Goal: Task Accomplishment & Management: Complete application form

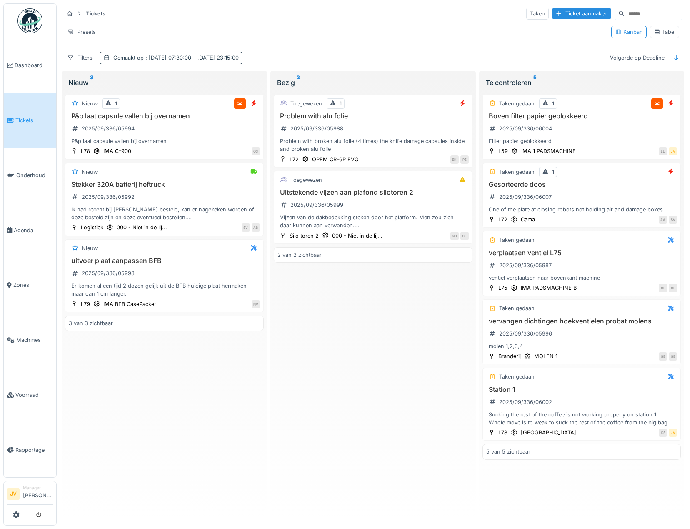
click at [173, 53] on div "Gemaakt op : [DATE] 07:30:00 - [DATE] 23:15:00" at bounding box center [171, 58] width 143 height 12
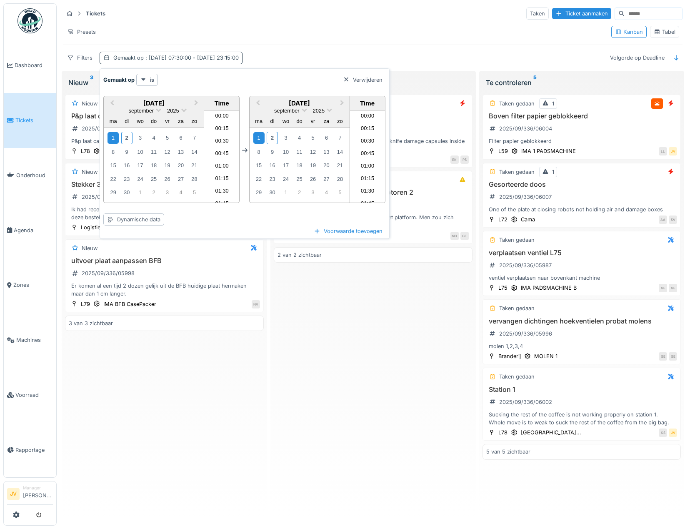
scroll to position [1108, 0]
click at [123, 138] on div "2" at bounding box center [126, 138] width 11 height 12
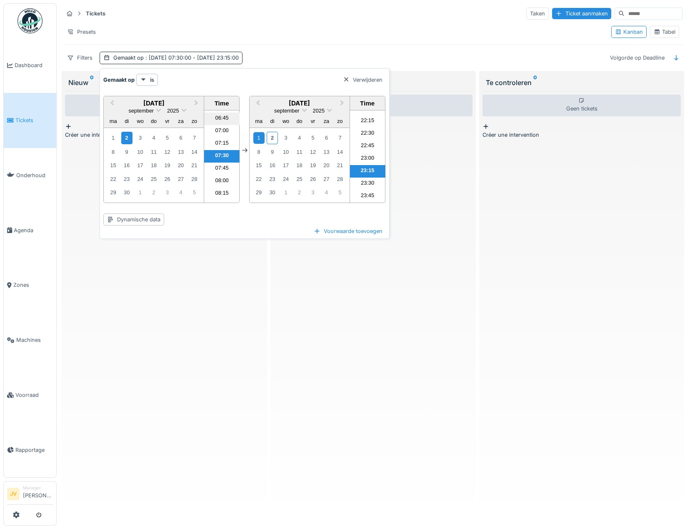
click at [220, 119] on li "06:45" at bounding box center [221, 118] width 35 height 12
click at [275, 137] on div "2" at bounding box center [272, 138] width 11 height 12
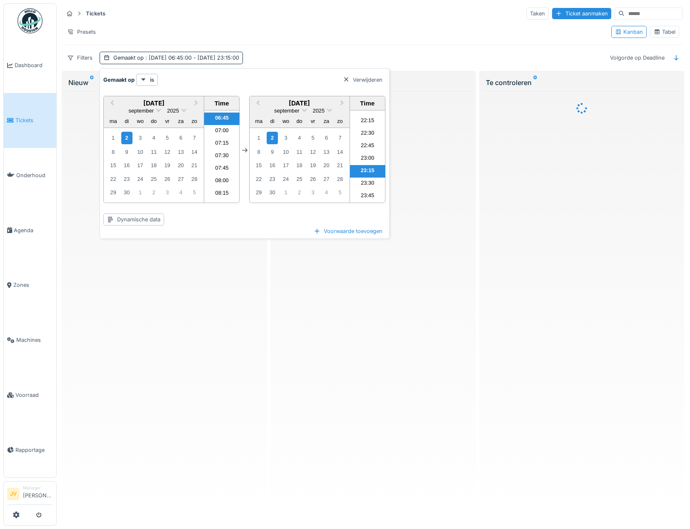
click at [360, 171] on li "23:15" at bounding box center [367, 171] width 35 height 12
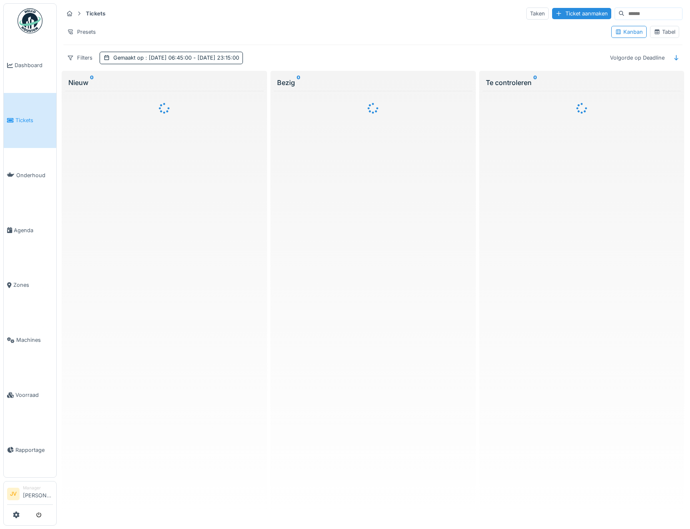
click at [431, 153] on div at bounding box center [373, 303] width 199 height 424
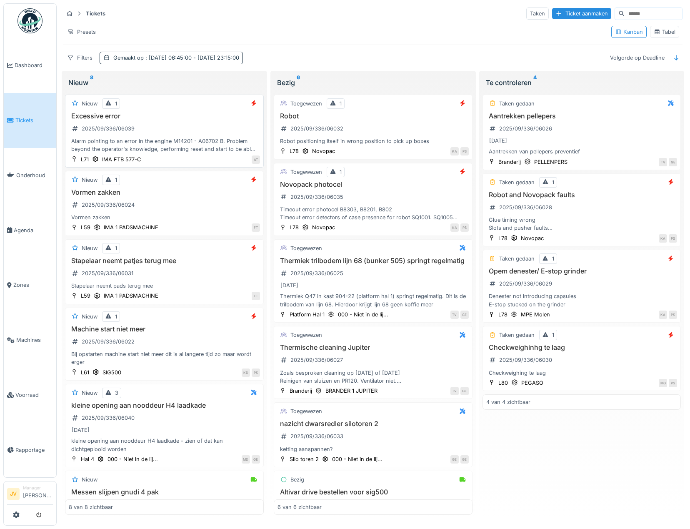
click at [165, 119] on h3 "Excessive error" at bounding box center [164, 116] width 191 height 8
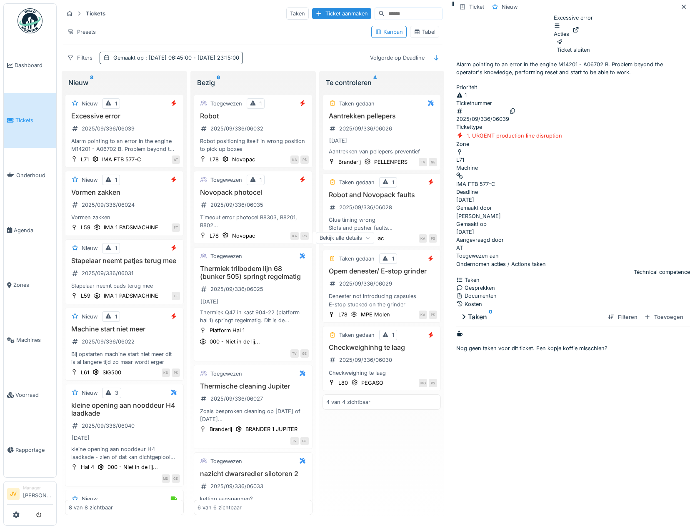
click at [569, 30] on div "Acties" at bounding box center [561, 30] width 15 height 16
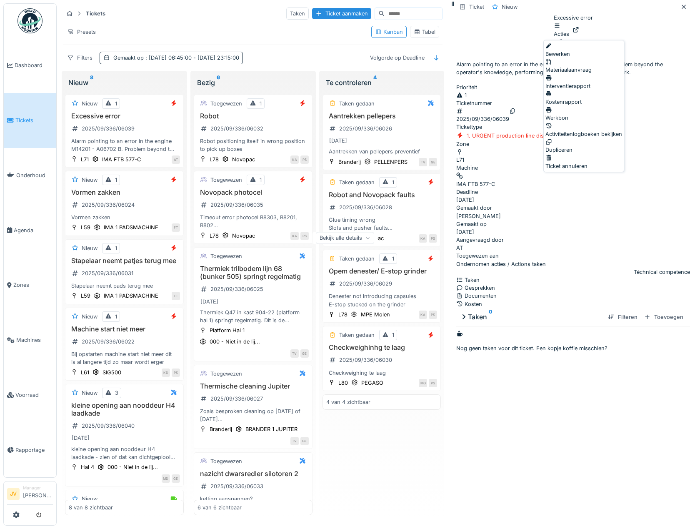
click at [595, 50] on div "Bewerken" at bounding box center [583, 50] width 77 height 16
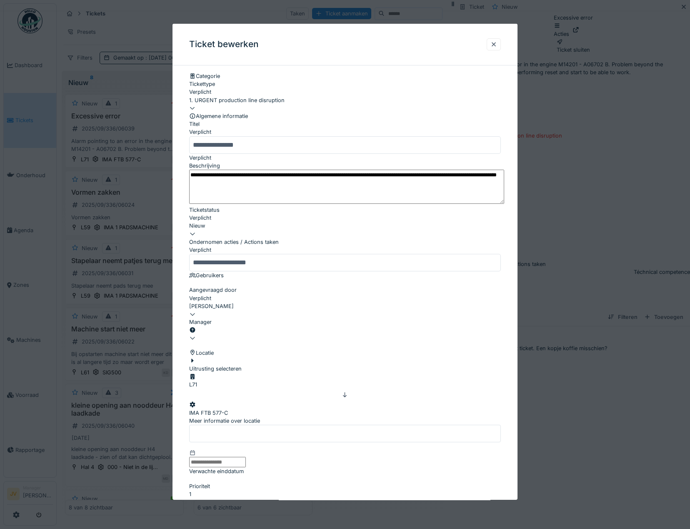
click at [232, 334] on div at bounding box center [345, 334] width 312 height 0
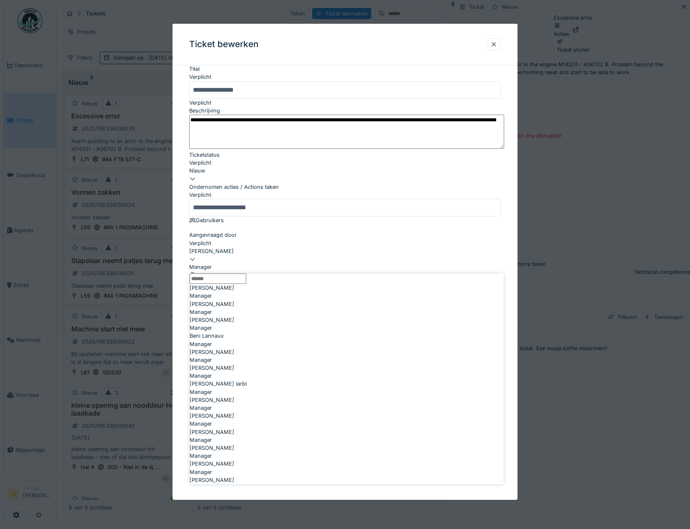
click at [222, 284] on input "Manager" at bounding box center [218, 278] width 57 height 10
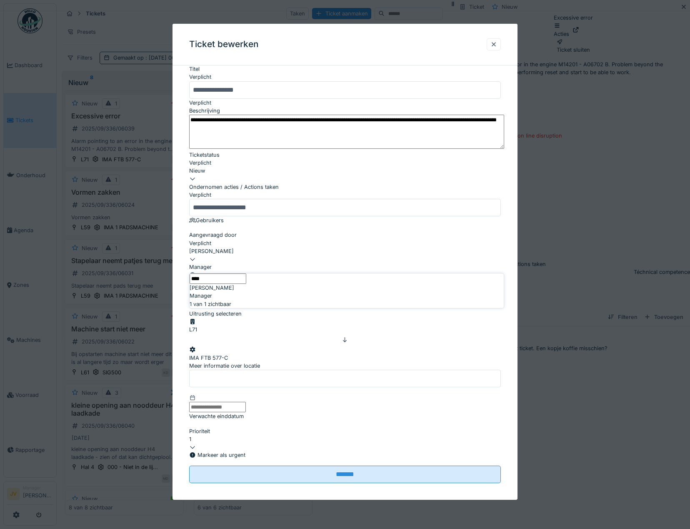
type input "****"
click at [234, 292] on span "[PERSON_NAME]" at bounding box center [212, 288] width 45 height 8
type input "****"
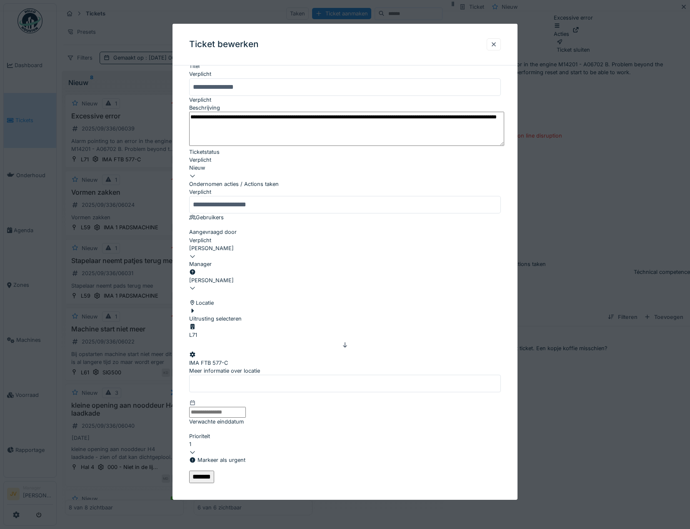
click at [214, 483] on input "*******" at bounding box center [201, 477] width 25 height 12
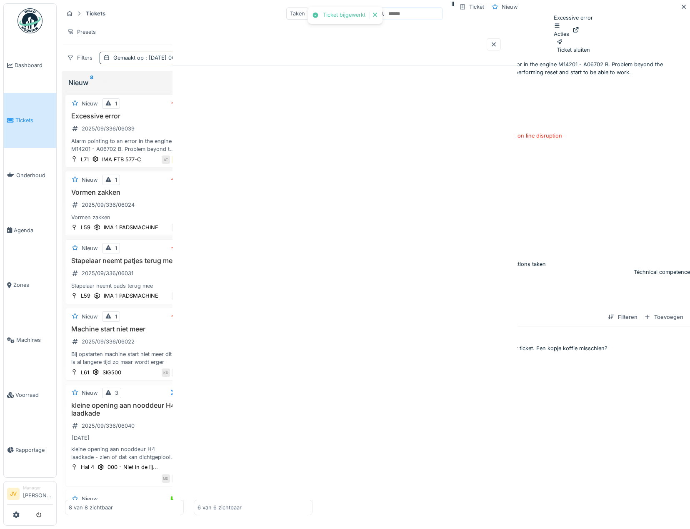
scroll to position [0, 0]
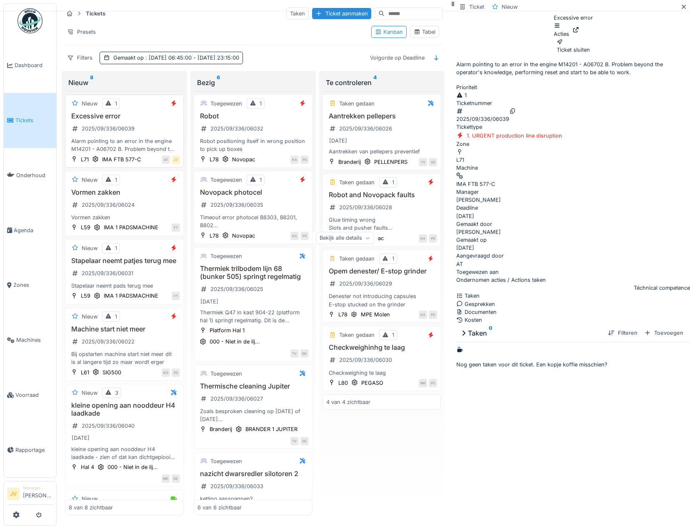
click at [149, 108] on div "Nieuw 1" at bounding box center [124, 103] width 111 height 10
click at [165, 137] on div "Alarm pointing to an error in the engine M14201 - A06702 B. Problem beyond the …" at bounding box center [124, 145] width 111 height 16
click at [181, 130] on div "Nieuw 1 Excessive error 2025/09/336/06039 Alarm pointing to an error in the eng…" at bounding box center [124, 131] width 119 height 73
click at [172, 136] on div "Excessive error 2025/09/336/06039 Alarm pointing to an error in the engine M142…" at bounding box center [124, 132] width 111 height 41
click at [642, 327] on div "Toevoegen" at bounding box center [664, 332] width 46 height 11
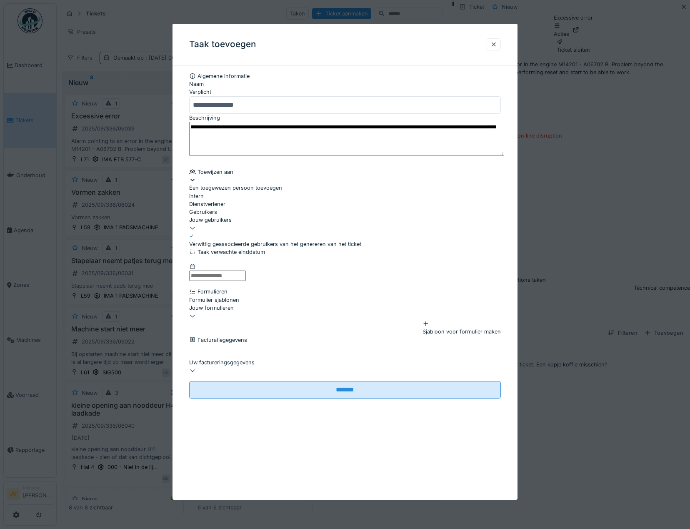
click at [230, 224] on div "Jouw gebruikers" at bounding box center [345, 220] width 312 height 8
click at [232, 257] on input "Gebruikers" at bounding box center [218, 252] width 57 height 10
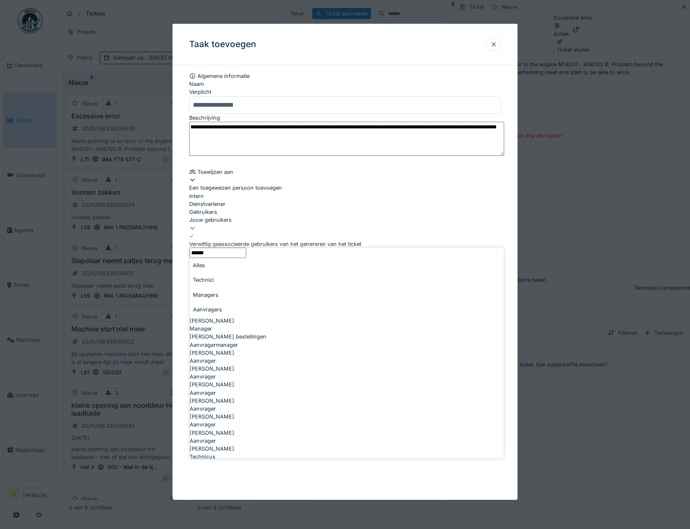
type input "******"
click at [197, 272] on div "Alles" at bounding box center [347, 265] width 314 height 15
click at [230, 224] on div "Jouw gebruikers" at bounding box center [345, 220] width 312 height 8
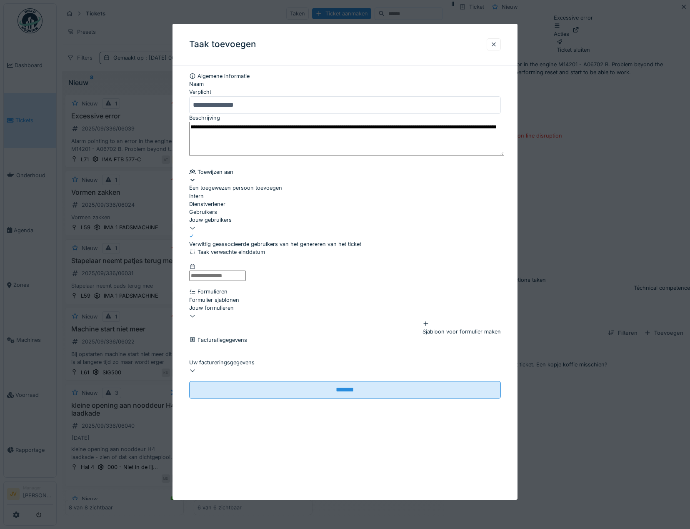
click at [233, 224] on div "Jouw gebruikers" at bounding box center [345, 220] width 312 height 8
click at [225, 257] on input "Gebruikers" at bounding box center [218, 252] width 57 height 10
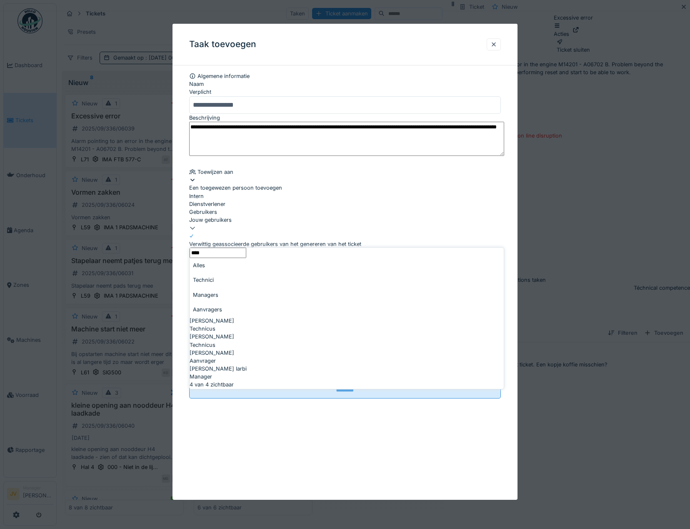
type input "****"
click at [241, 317] on div "[PERSON_NAME]" at bounding box center [347, 321] width 314 height 8
type input "*****"
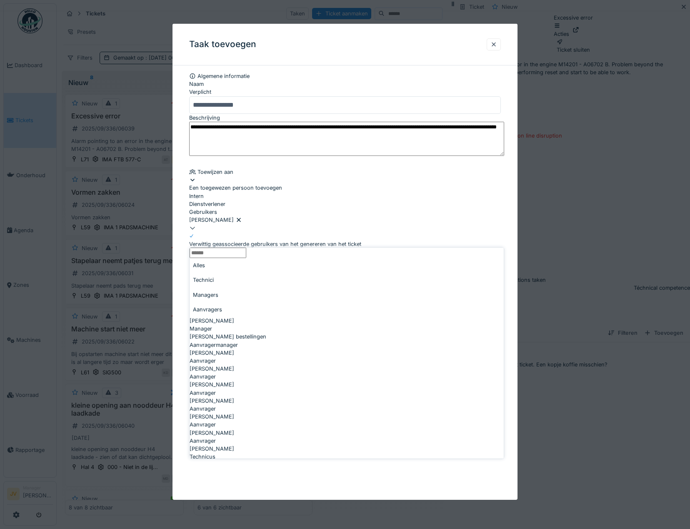
click at [283, 224] on div "[PERSON_NAME]" at bounding box center [345, 220] width 312 height 8
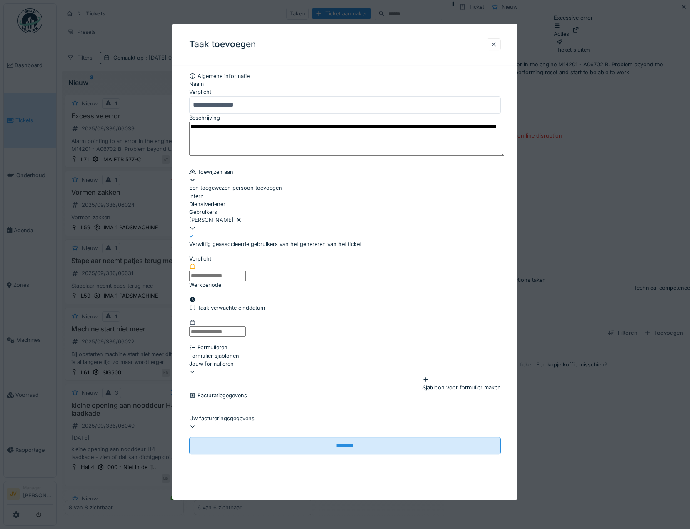
click at [224, 281] on input "text" at bounding box center [217, 275] width 57 height 10
click at [314, 307] on div "2" at bounding box center [311, 301] width 11 height 12
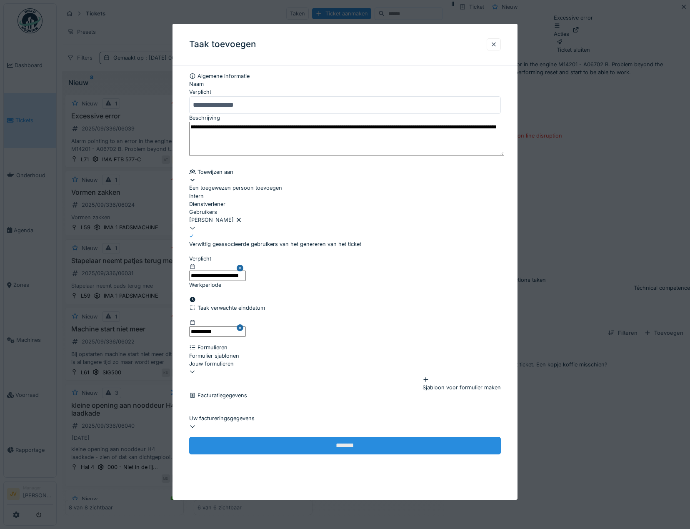
click at [347, 454] on input "*******" at bounding box center [345, 445] width 312 height 17
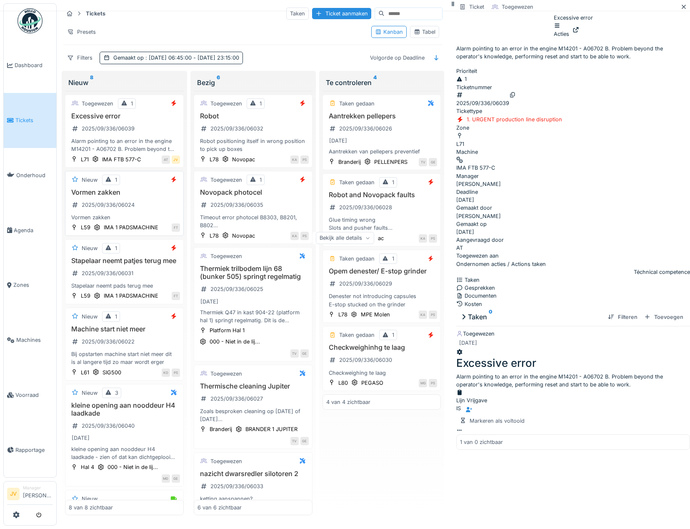
click at [160, 195] on h3 "Vormen zakken" at bounding box center [124, 192] width 111 height 8
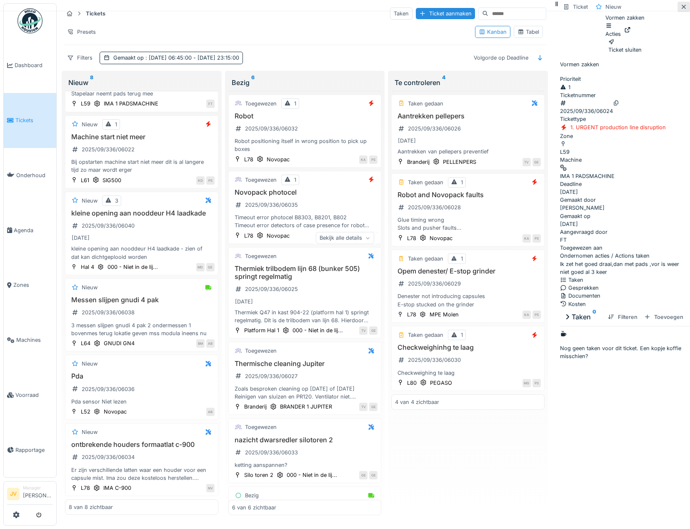
click at [680, 10] on icon at bounding box center [683, 6] width 7 height 5
